Goal: Check status

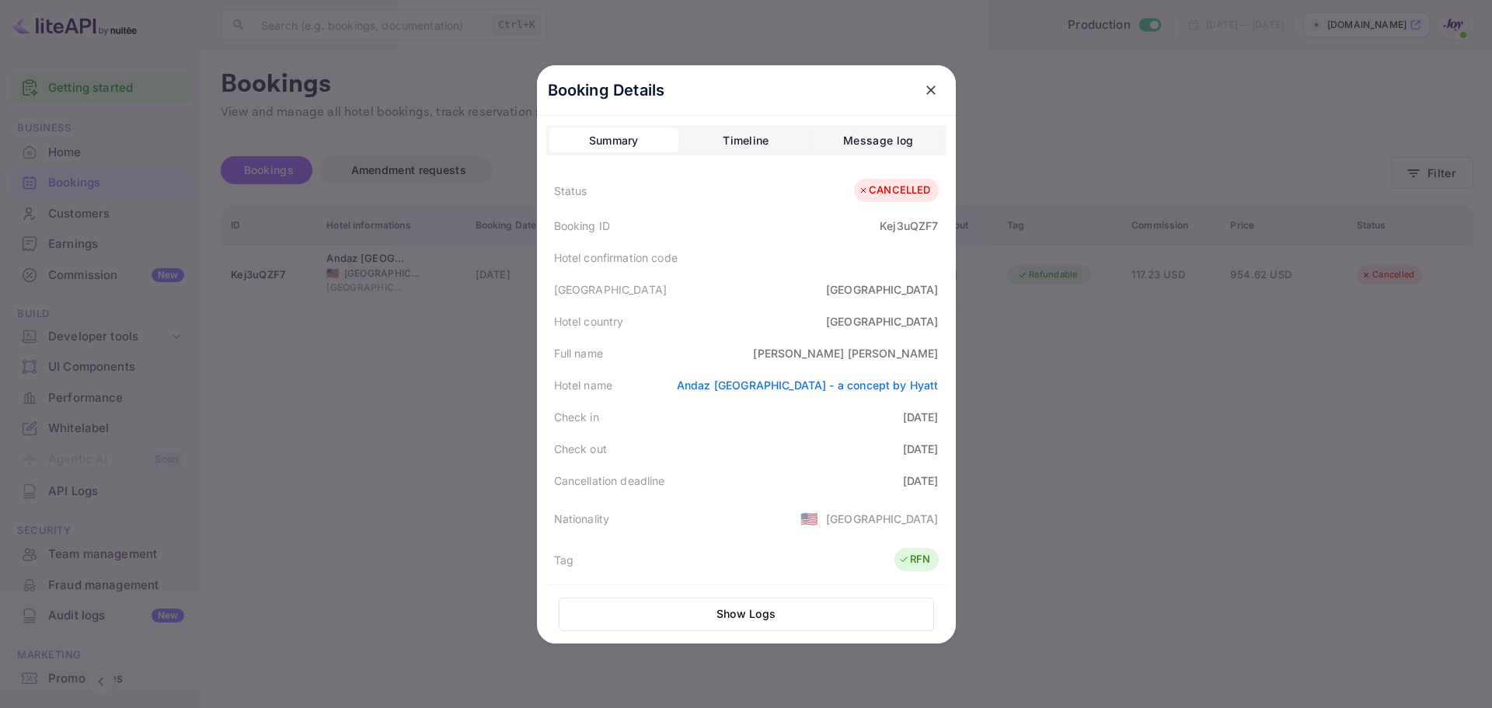
click at [1053, 327] on div at bounding box center [746, 354] width 1492 height 708
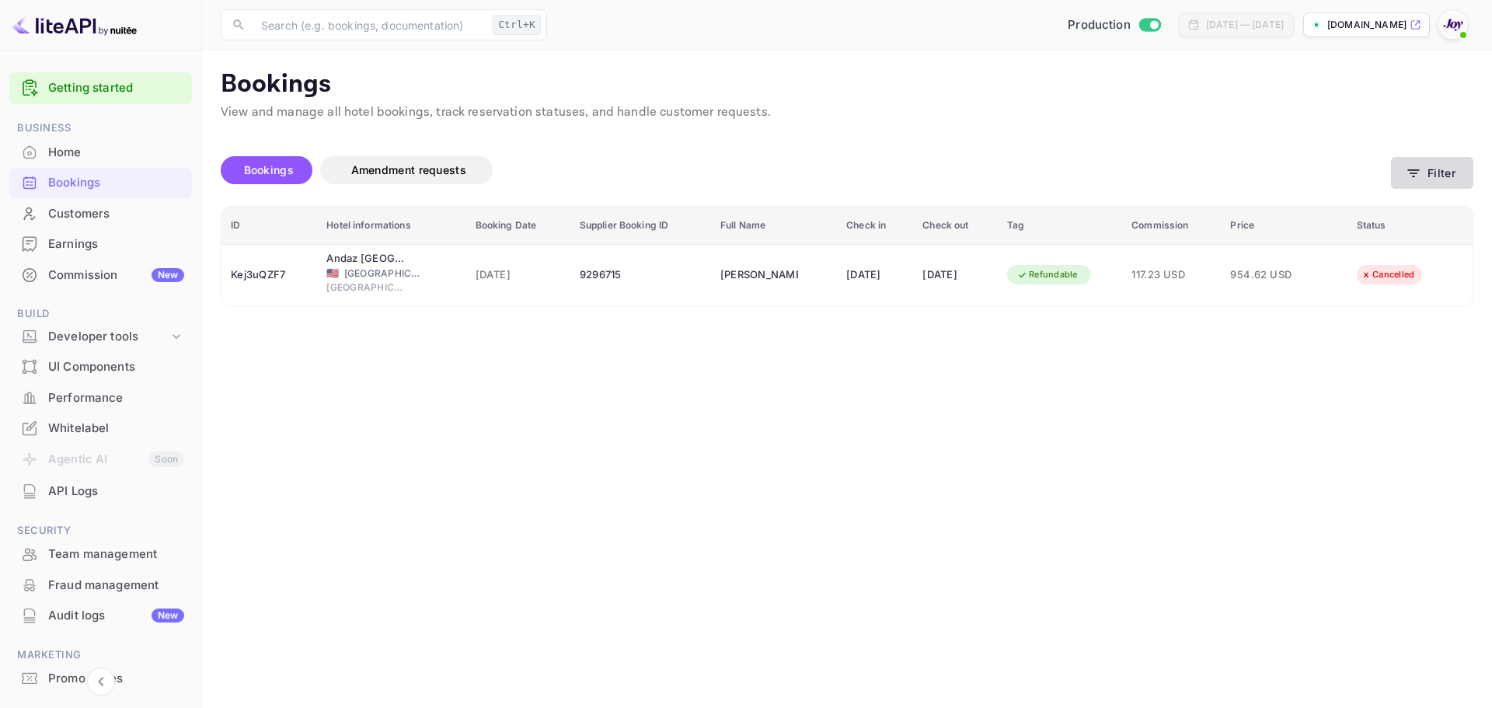
click at [1439, 172] on button "Filter" at bounding box center [1432, 173] width 82 height 32
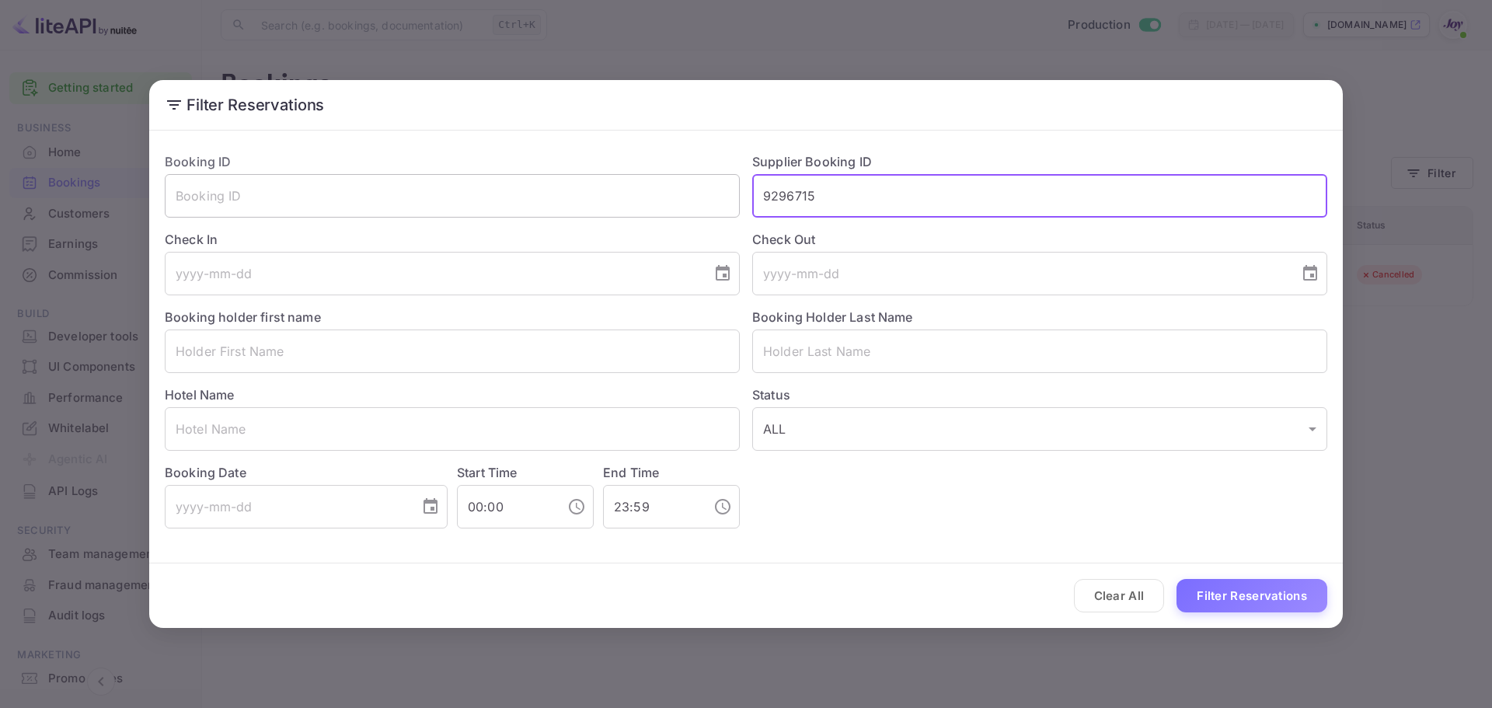
drag, startPoint x: 841, startPoint y: 202, endPoint x: 703, endPoint y: 196, distance: 138.5
click at [703, 196] on div "Booking ID ​ Supplier Booking ID 9296715 ​ Check In ​ Check Out ​ Booking holde…" at bounding box center [739, 334] width 1175 height 389
paste input "368198"
type input "9368198"
click at [1229, 593] on button "Filter Reservations" at bounding box center [1252, 595] width 151 height 33
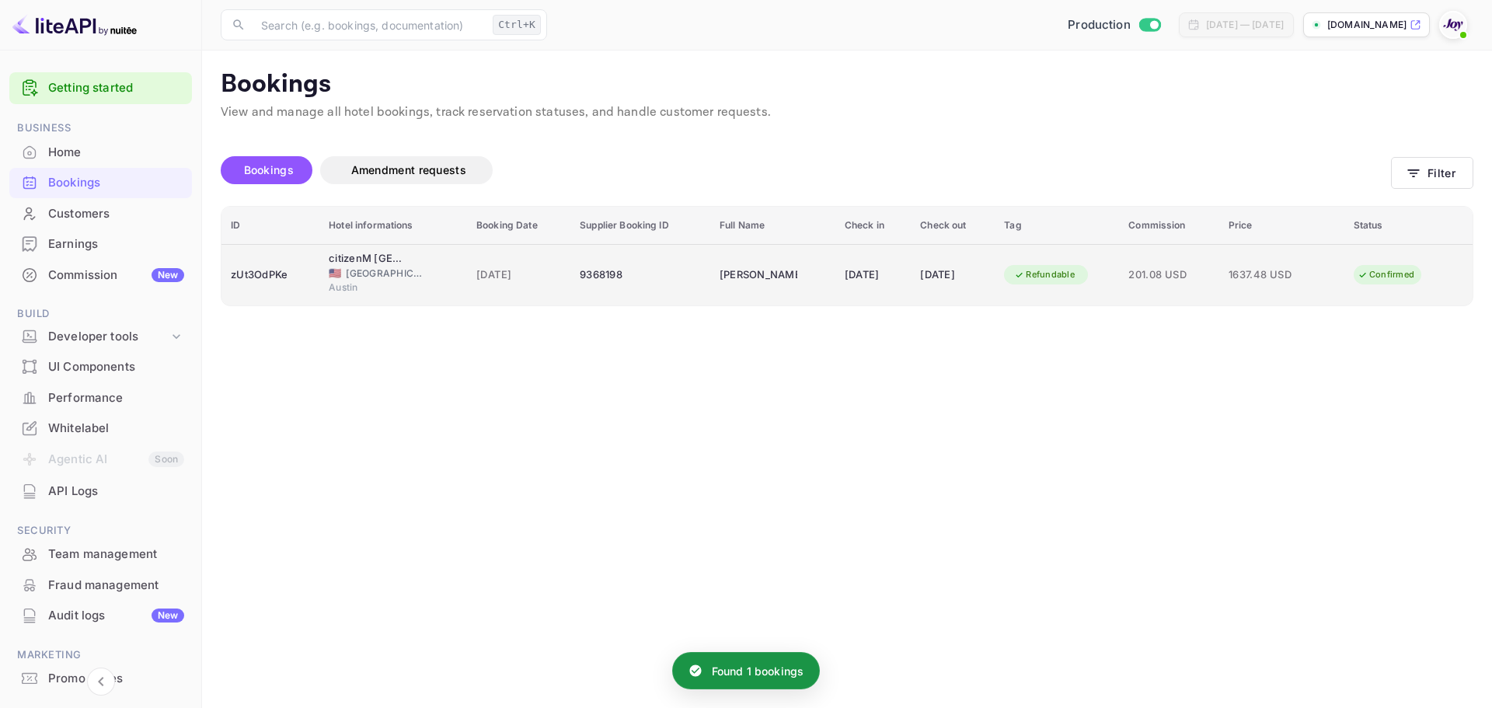
click at [249, 294] on td "zUt3OdPKe" at bounding box center [270, 274] width 98 height 61
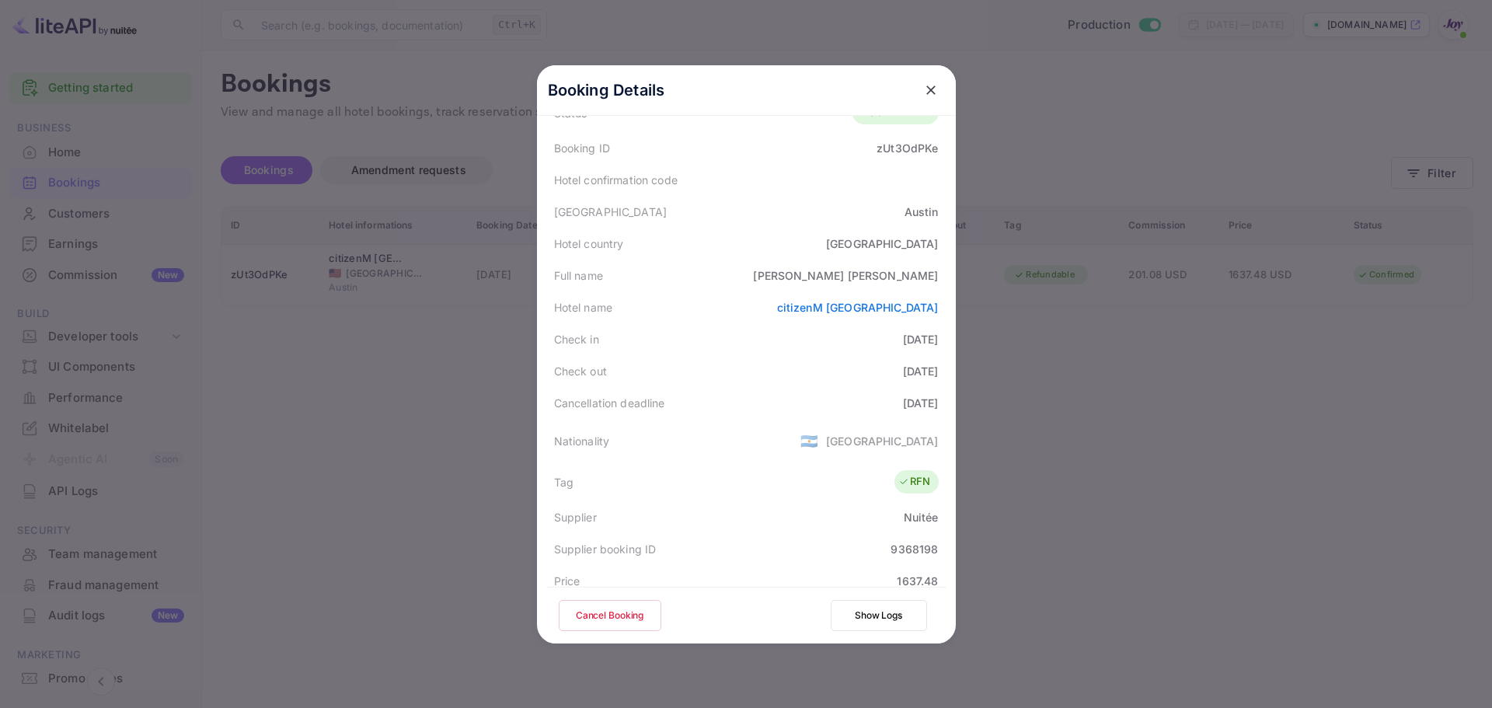
scroll to position [377, 0]
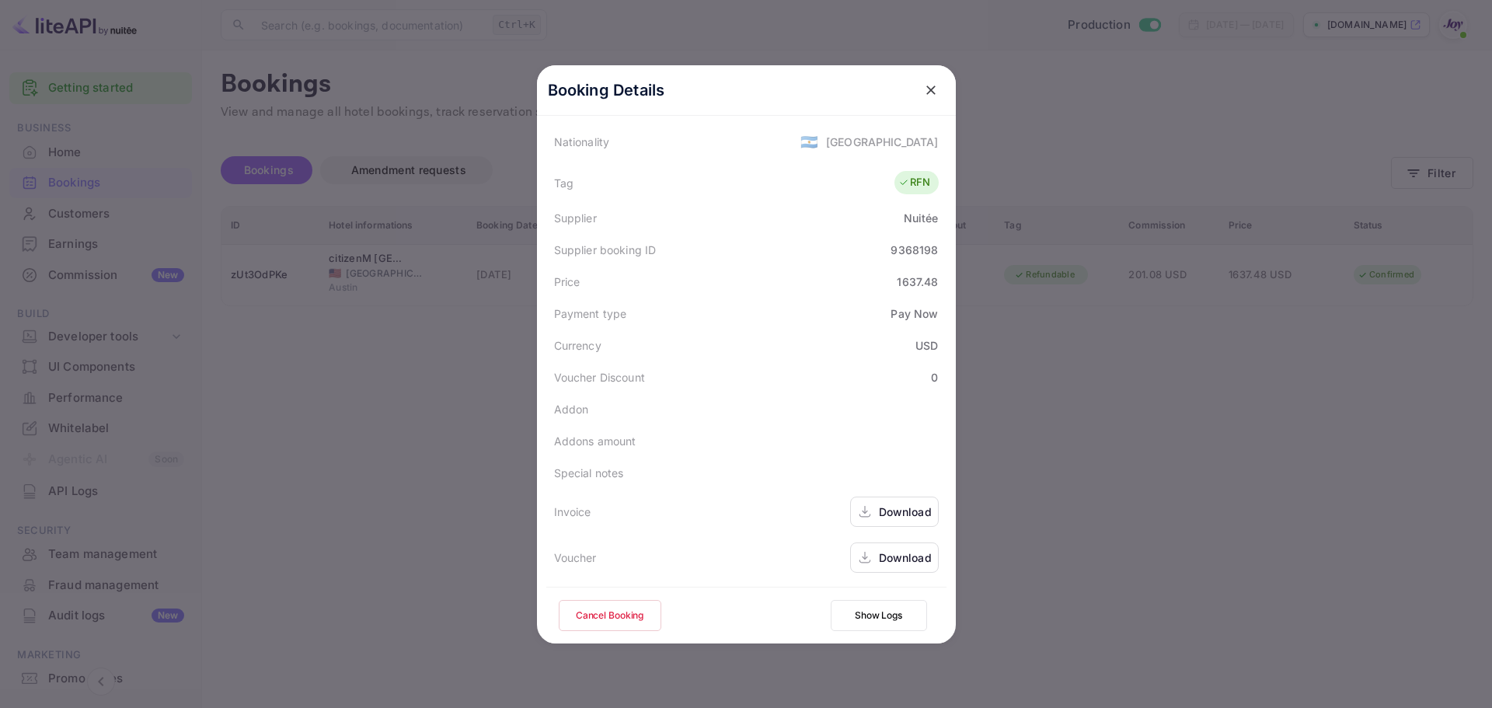
click at [884, 566] on div "Download" at bounding box center [894, 557] width 89 height 30
click at [932, 89] on icon "close" at bounding box center [931, 90] width 16 height 16
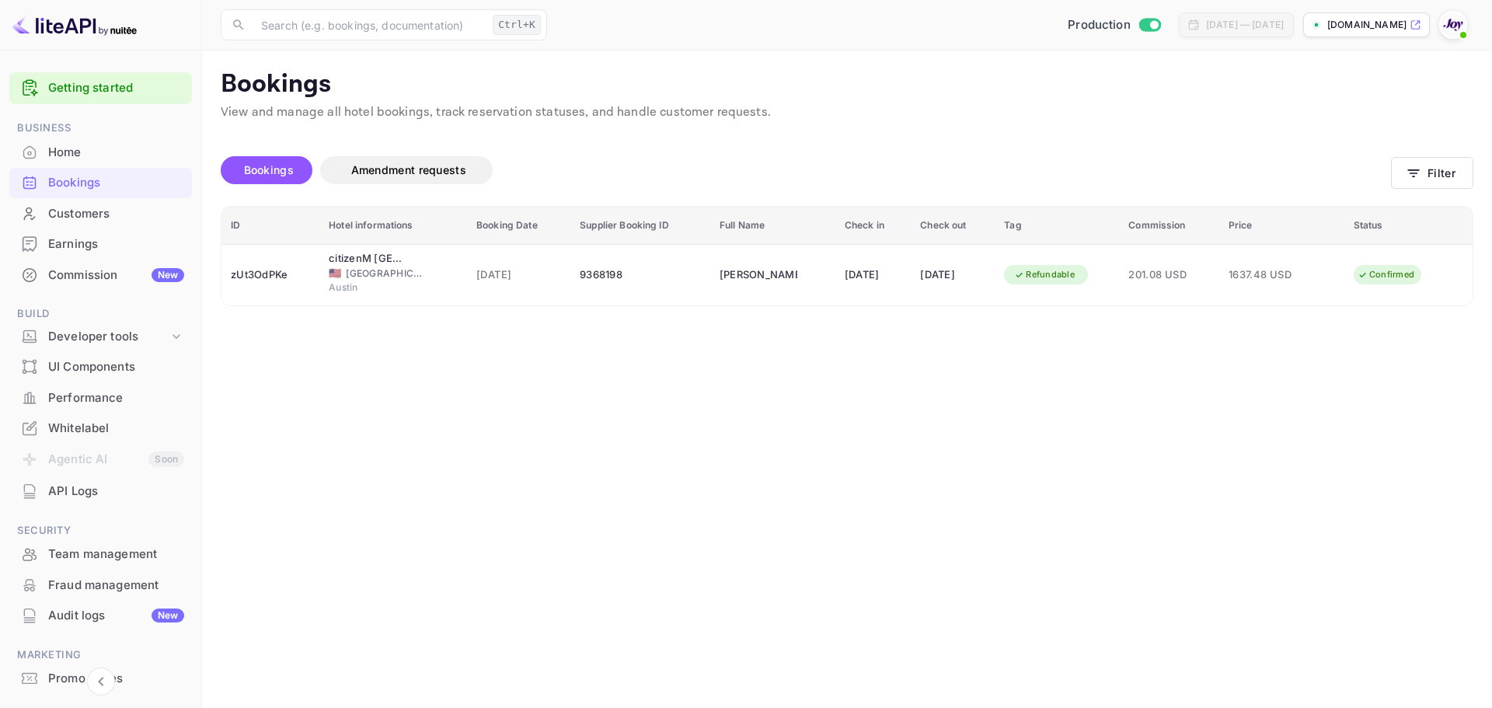
click at [1159, 466] on main "Bookings View and manage all hotel bookings, track reservation statuses, and ha…" at bounding box center [847, 379] width 1290 height 657
click at [1439, 179] on button "Filter" at bounding box center [1432, 173] width 82 height 32
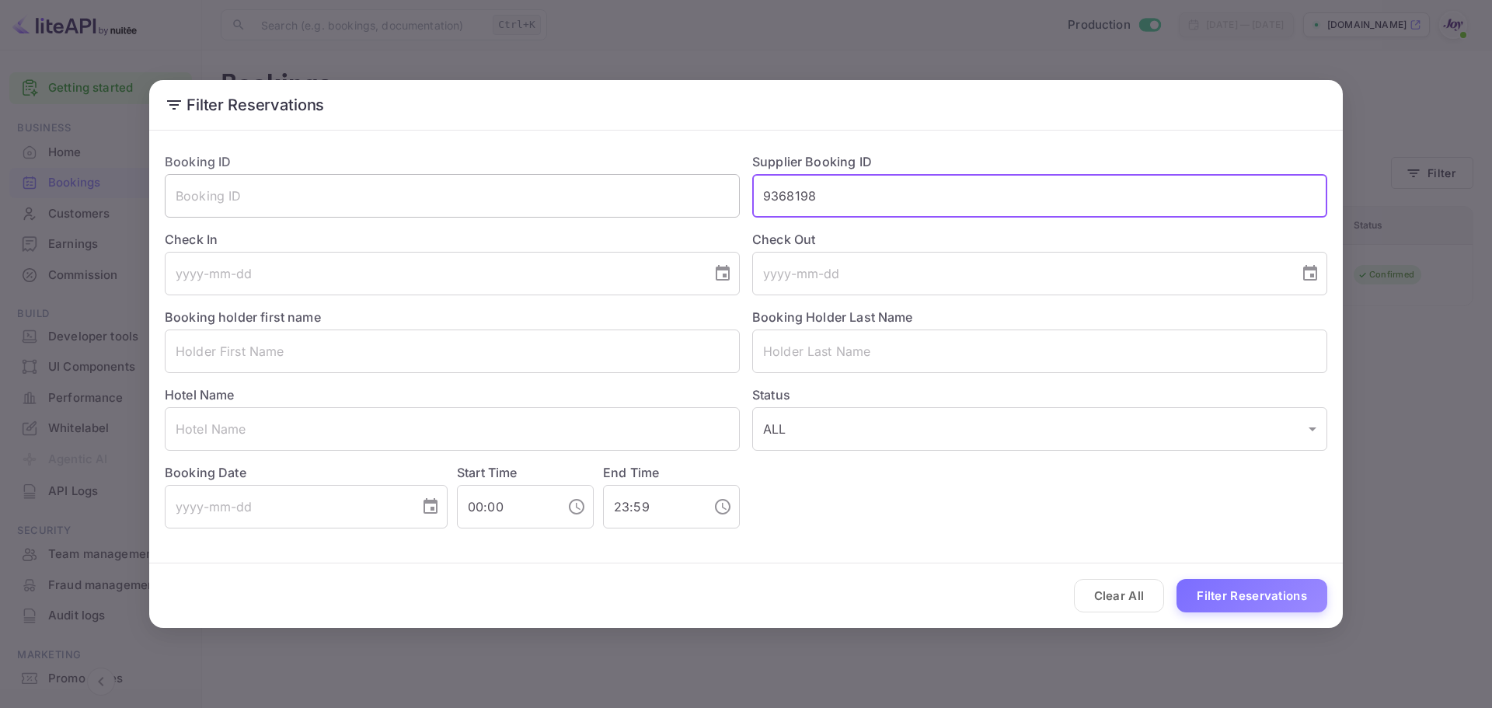
drag, startPoint x: 860, startPoint y: 189, endPoint x: 691, endPoint y: 203, distance: 169.2
click at [708, 206] on div "Booking ID ​ Supplier Booking ID 9368198 ​ Check In ​ Check Out ​ Booking holde…" at bounding box center [739, 334] width 1175 height 389
paste input "8341"
type input "9383418"
click at [1299, 598] on button "Filter Reservations" at bounding box center [1252, 595] width 151 height 33
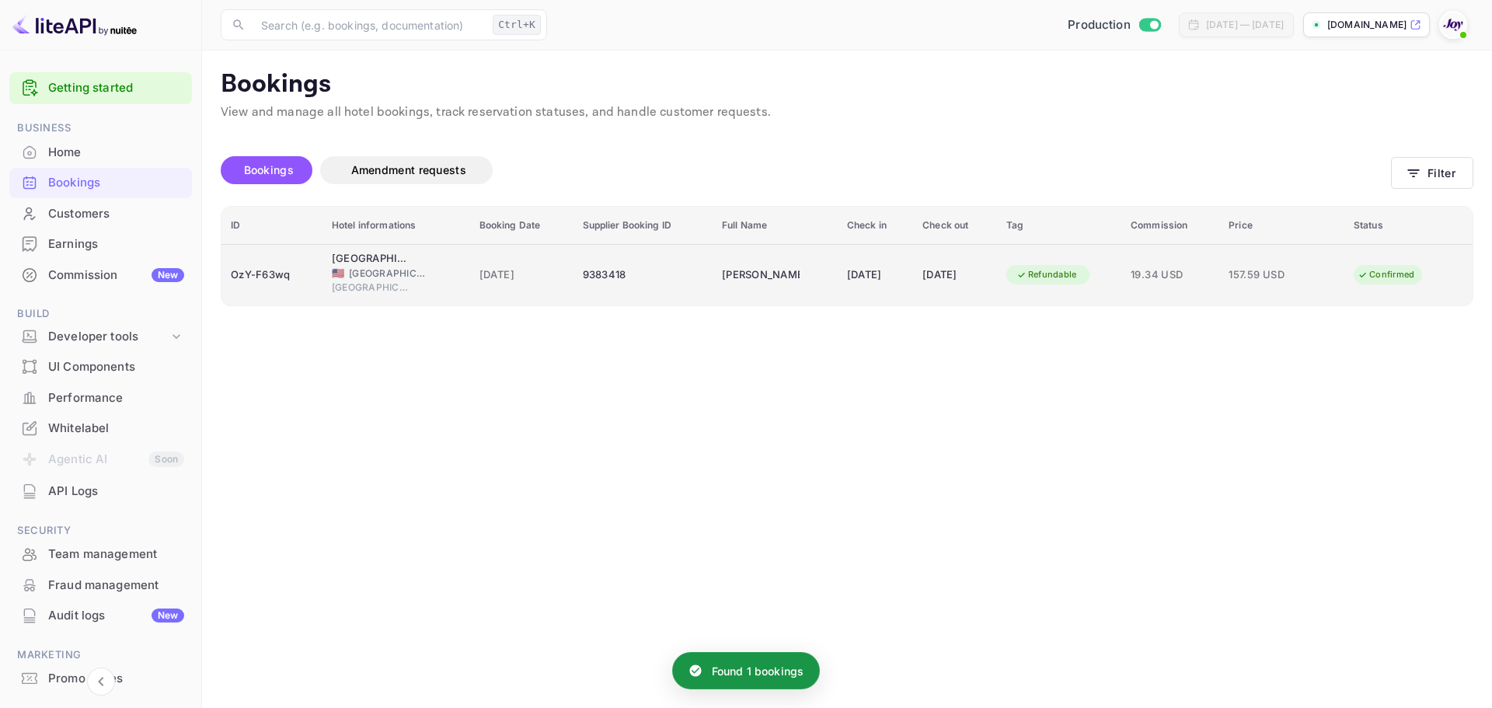
click at [300, 280] on div "OzY-F63wq" at bounding box center [272, 275] width 82 height 25
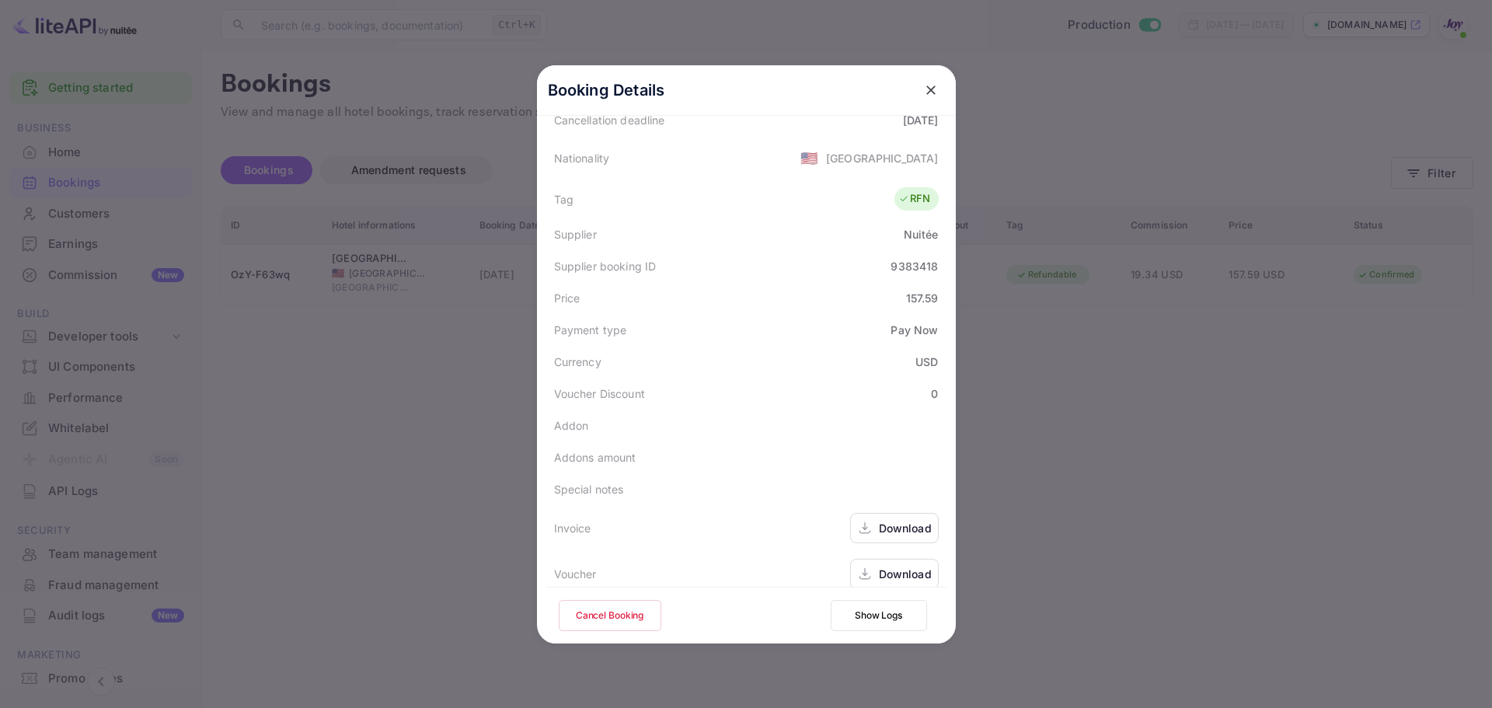
click at [890, 566] on div "Download" at bounding box center [905, 574] width 53 height 16
